Goal: Task Accomplishment & Management: Complete application form

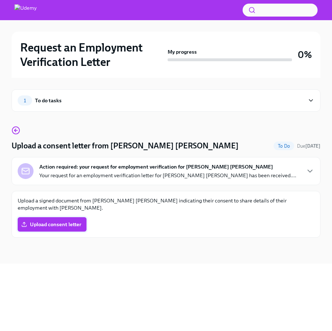
click at [63, 227] on span "Upload consent letter" at bounding box center [52, 224] width 59 height 7
click at [0, 0] on input "Upload consent letter" at bounding box center [0, 0] width 0 height 0
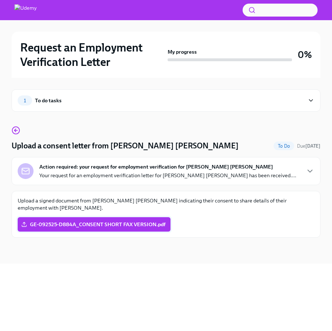
click at [141, 222] on span "GE-092525-D884A_CONSENT SHORT FAX VERSION.pdf" at bounding box center [94, 224] width 143 height 7
click at [0, 0] on input "GE-092525-D884A_CONSENT SHORT FAX VERSION.pdf" at bounding box center [0, 0] width 0 height 0
